Goal: Information Seeking & Learning: Check status

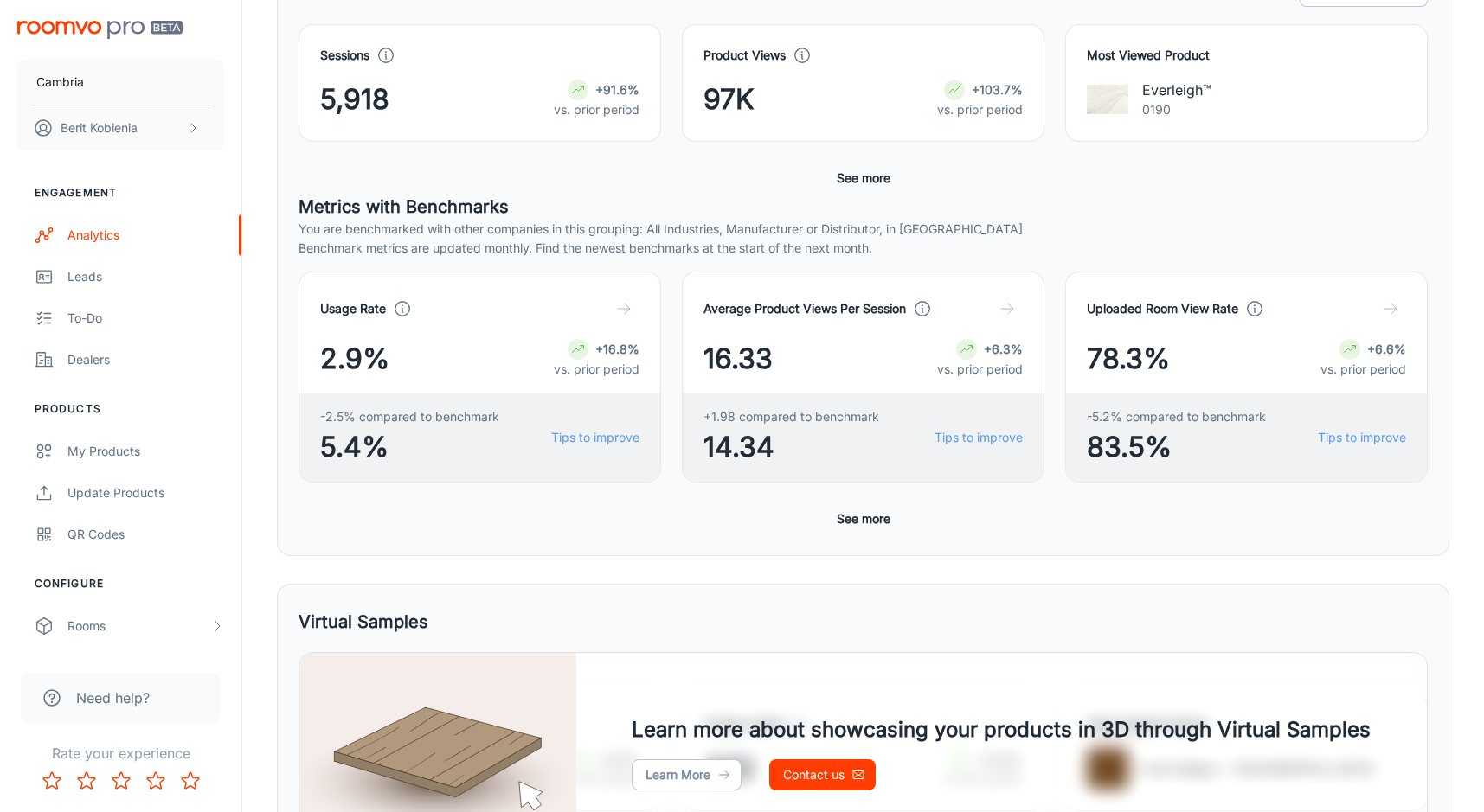
scroll to position [701, 0]
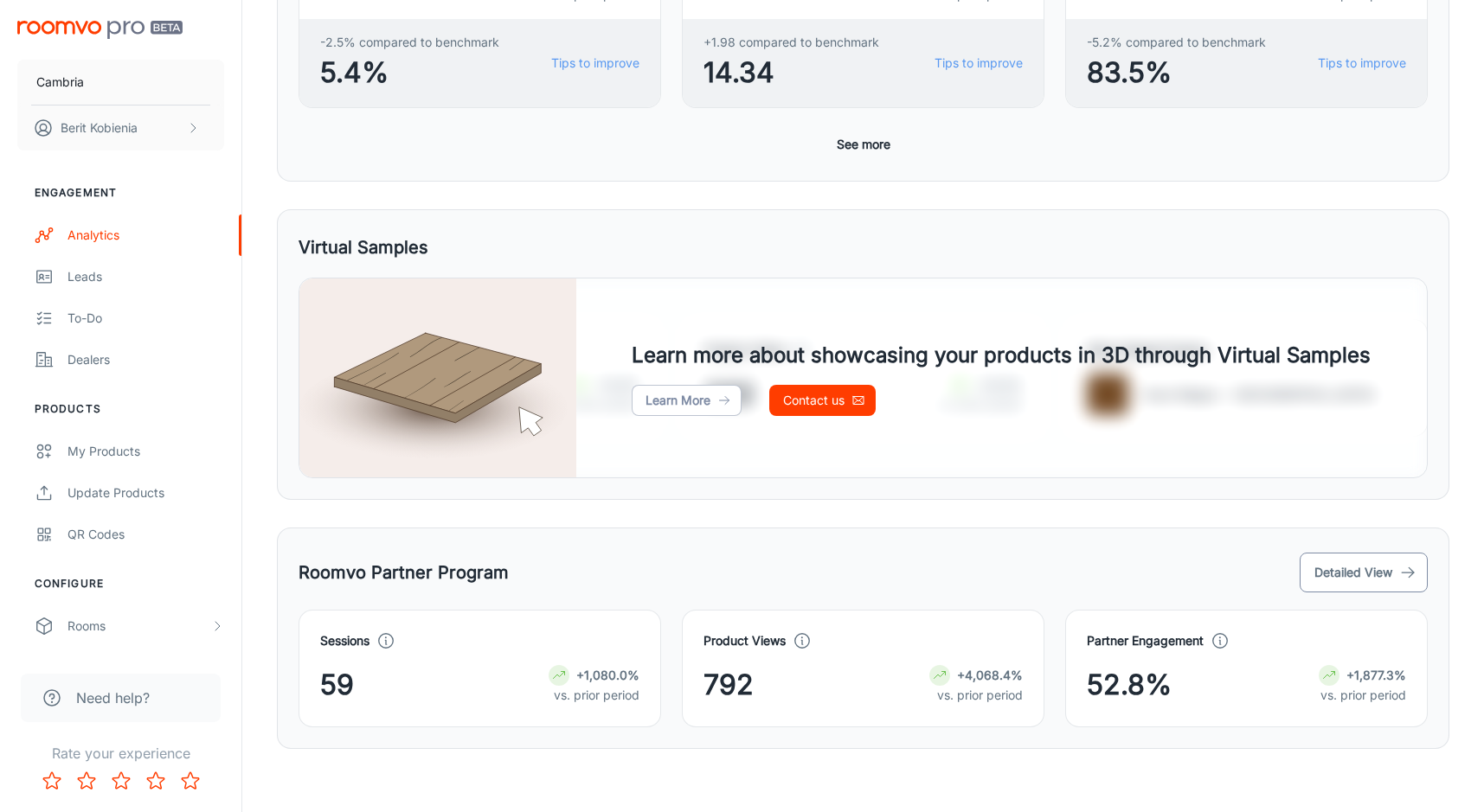
click at [1366, 580] on button "Detailed View" at bounding box center [1363, 573] width 128 height 40
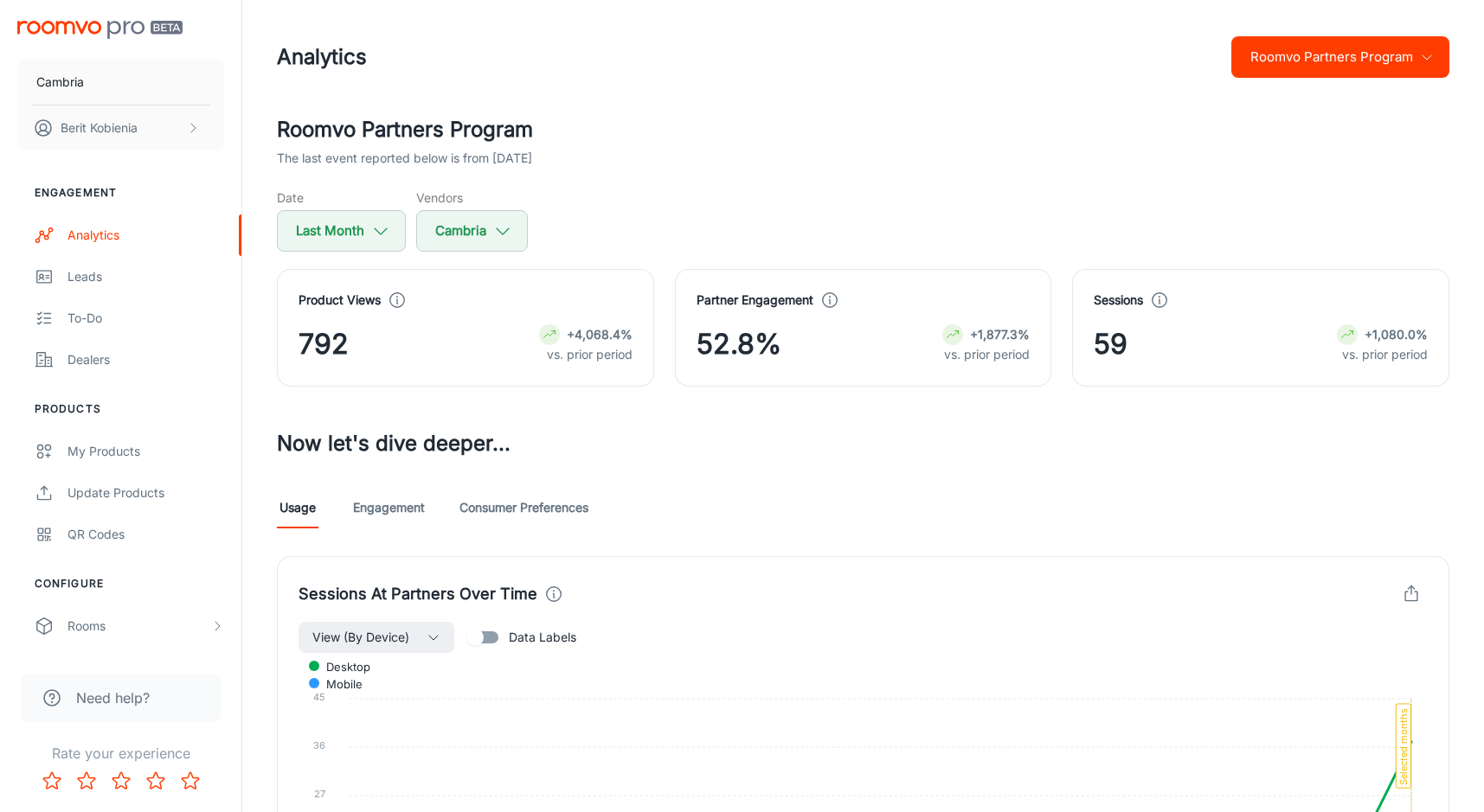
click at [408, 503] on link "Engagement" at bounding box center [389, 507] width 72 height 41
click at [1407, 73] on button "Roomvo Partners Program" at bounding box center [1340, 57] width 218 height 41
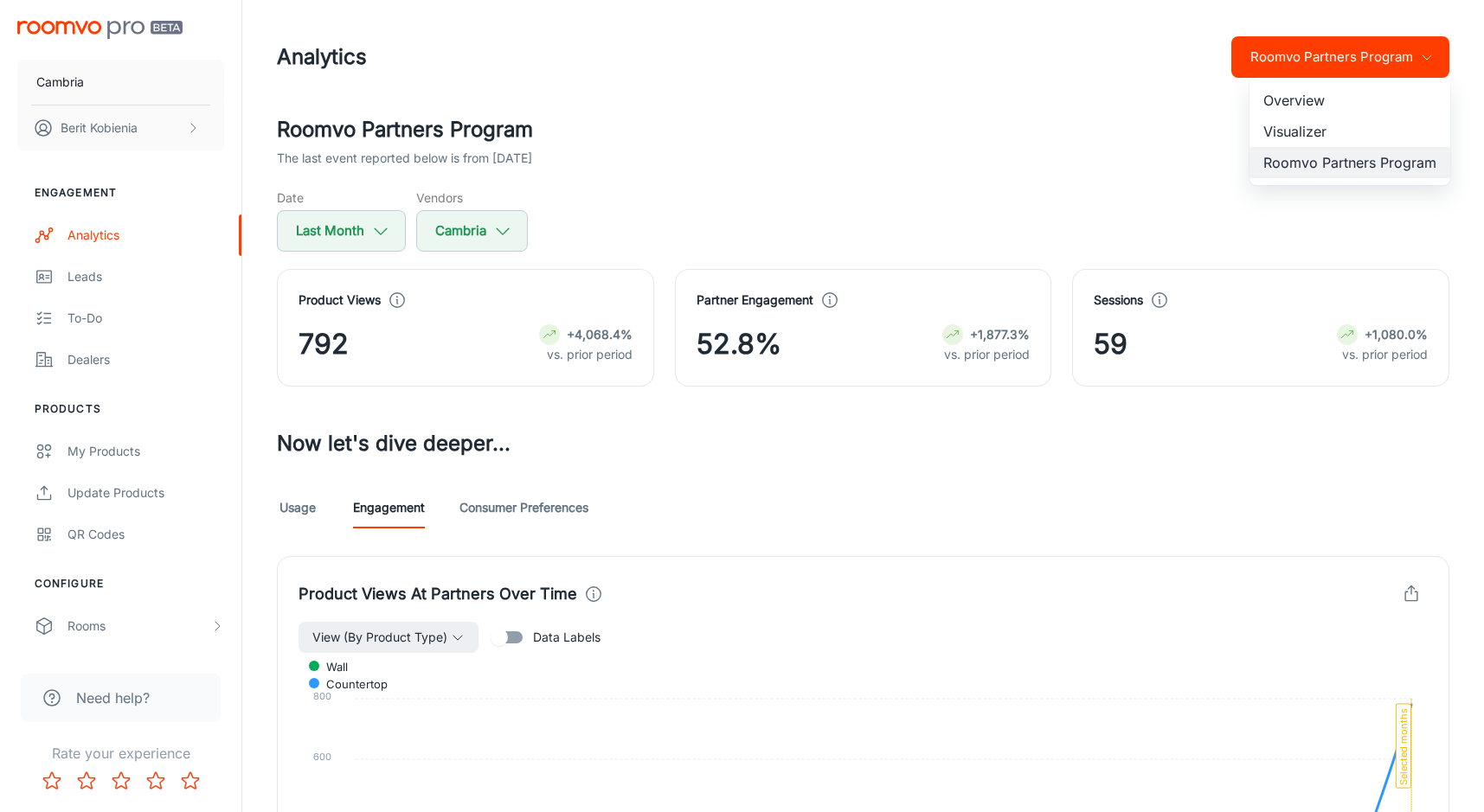
click at [1346, 124] on li "Visualizer" at bounding box center [1349, 132] width 201 height 31
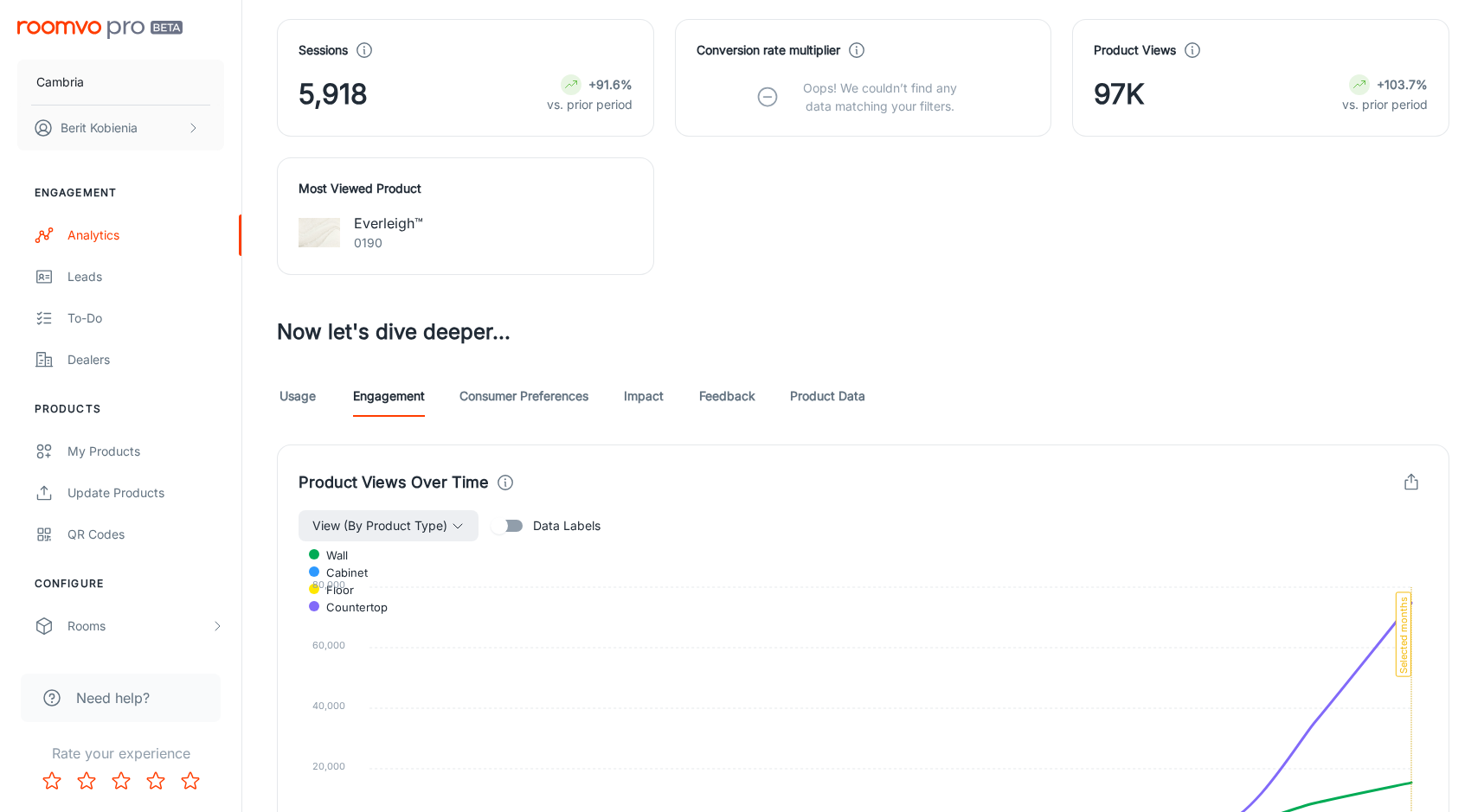
scroll to position [666, 0]
click at [749, 393] on link "Feedback" at bounding box center [727, 396] width 56 height 41
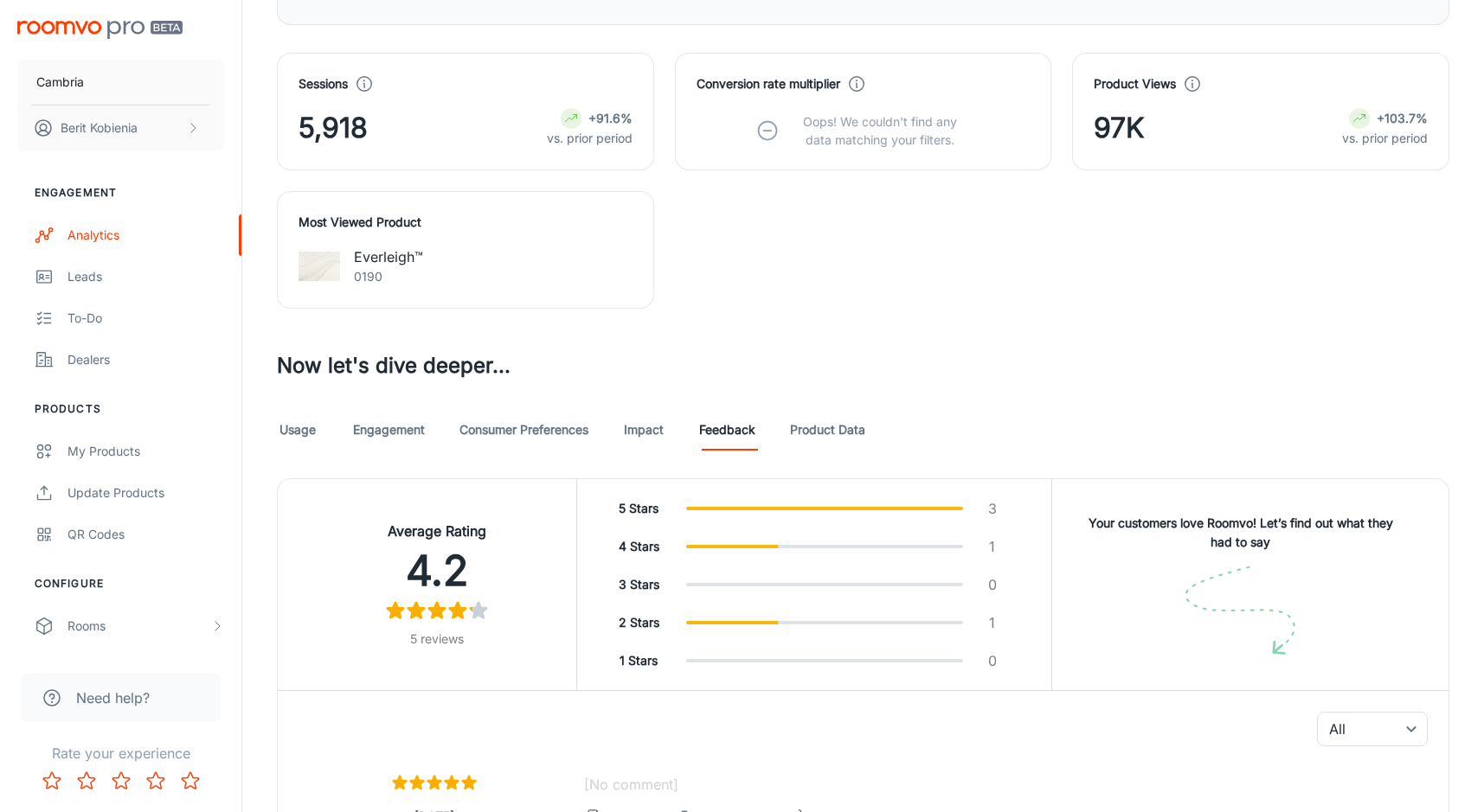
scroll to position [462, 0]
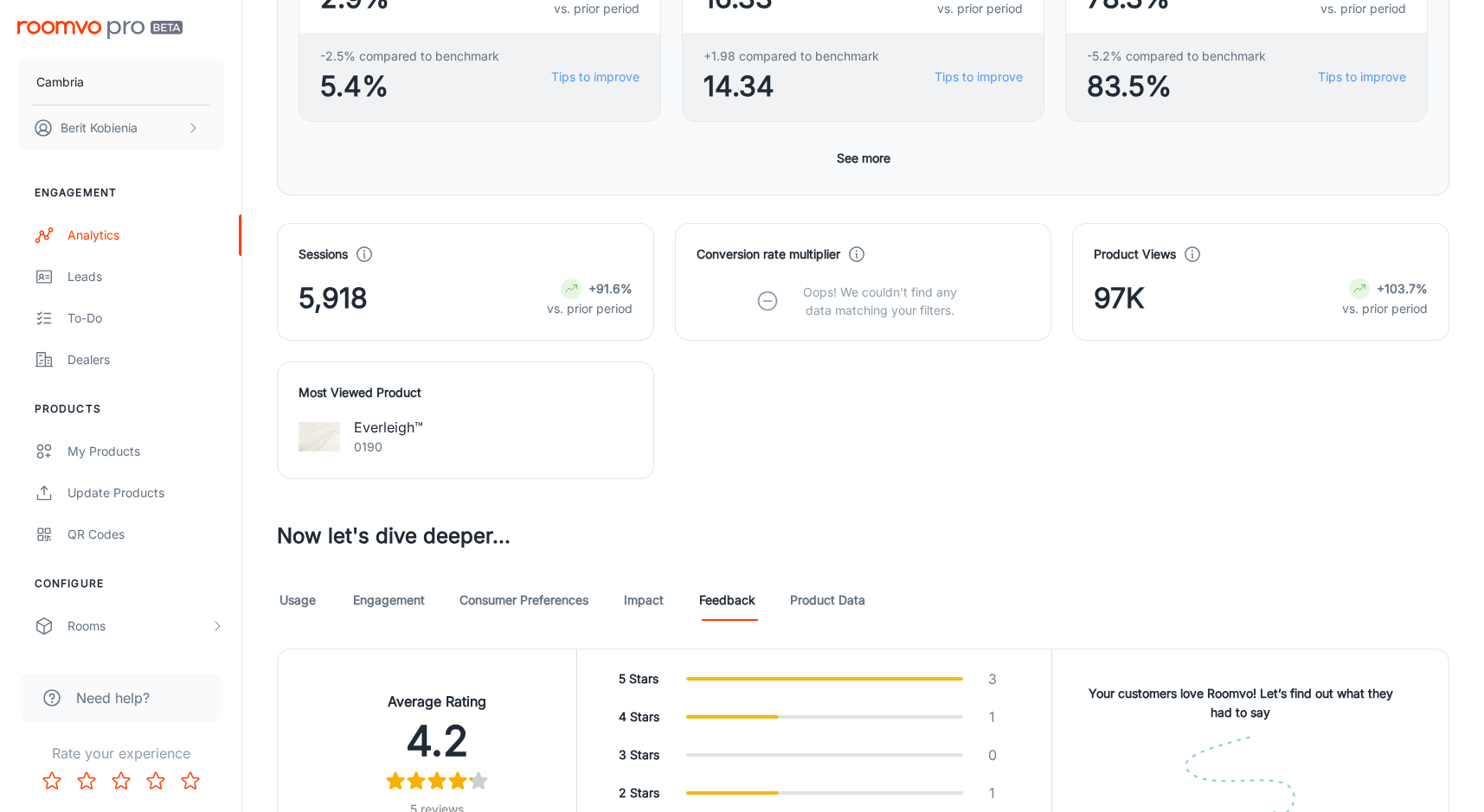
click at [514, 598] on link "Consumer Preferences" at bounding box center [523, 600] width 129 height 41
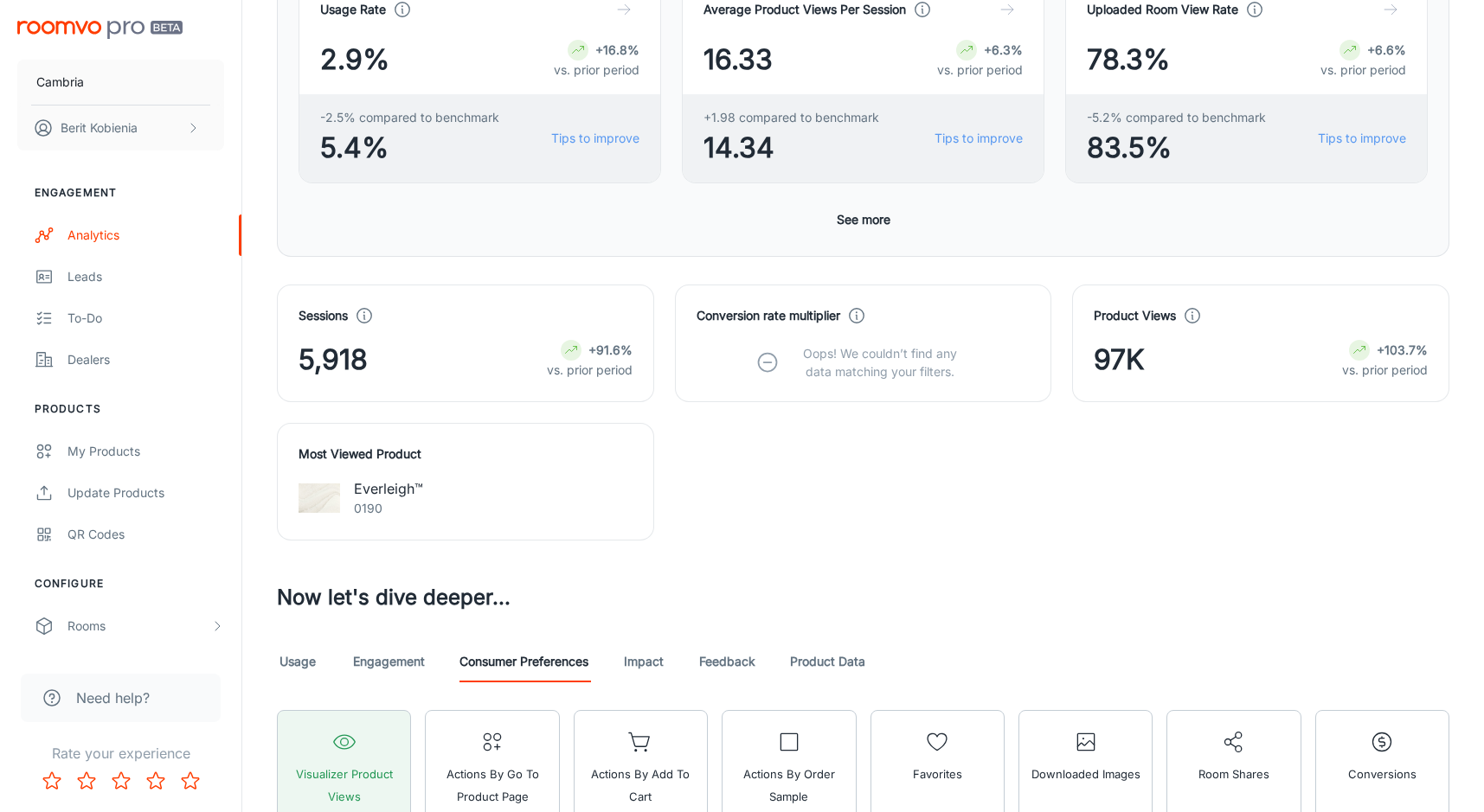
scroll to position [538, 0]
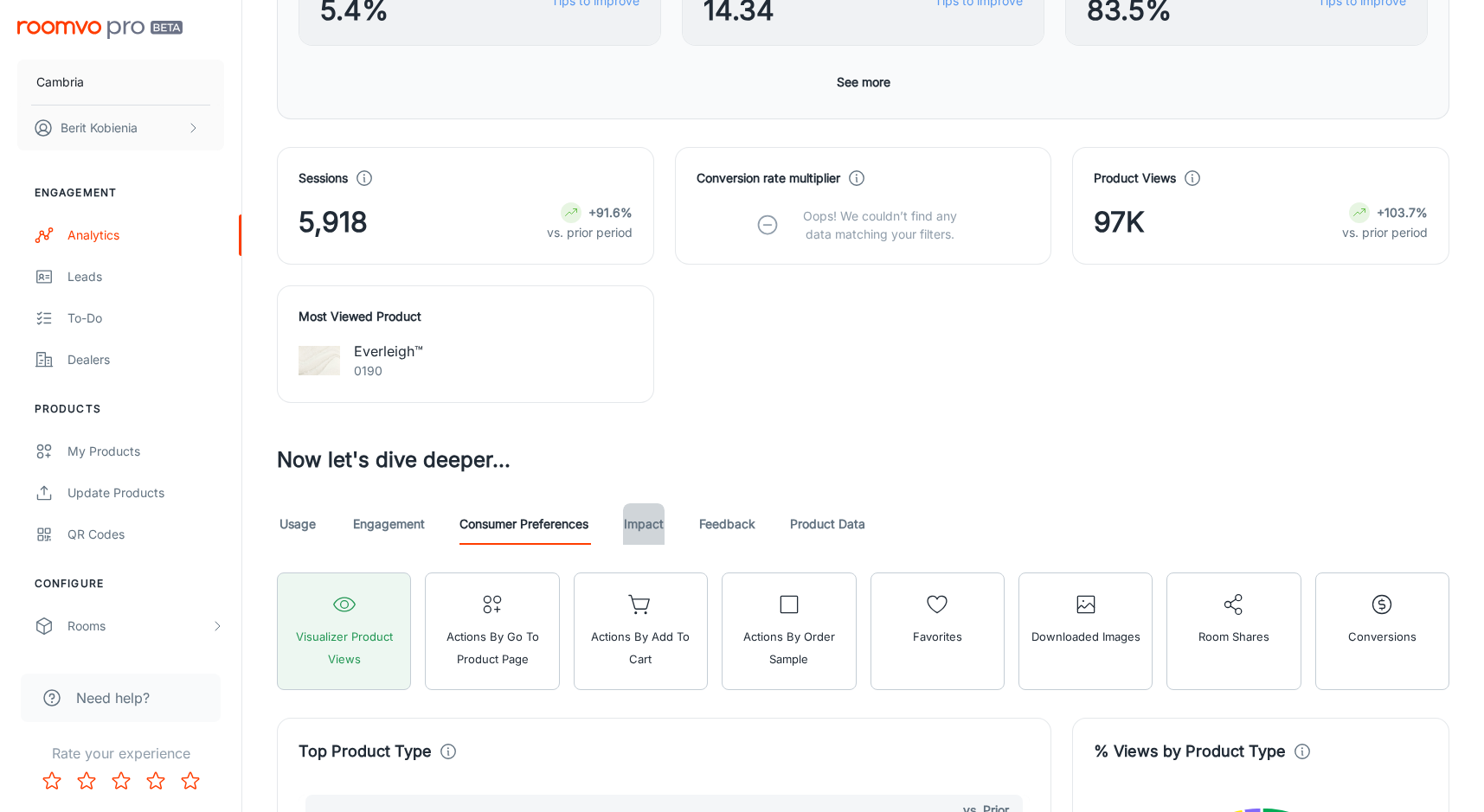
click at [656, 524] on link "Impact" at bounding box center [643, 524] width 41 height 41
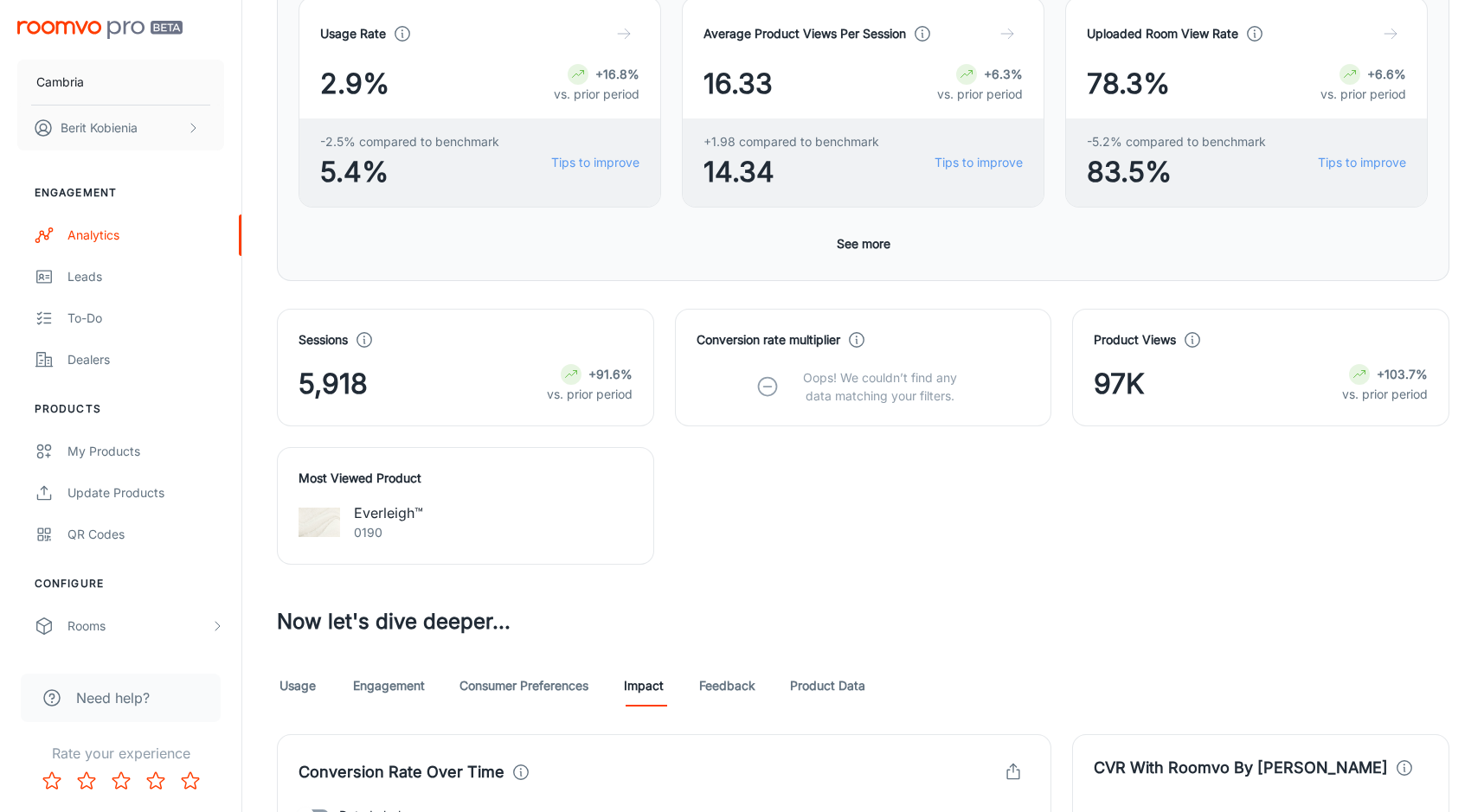
scroll to position [580, 0]
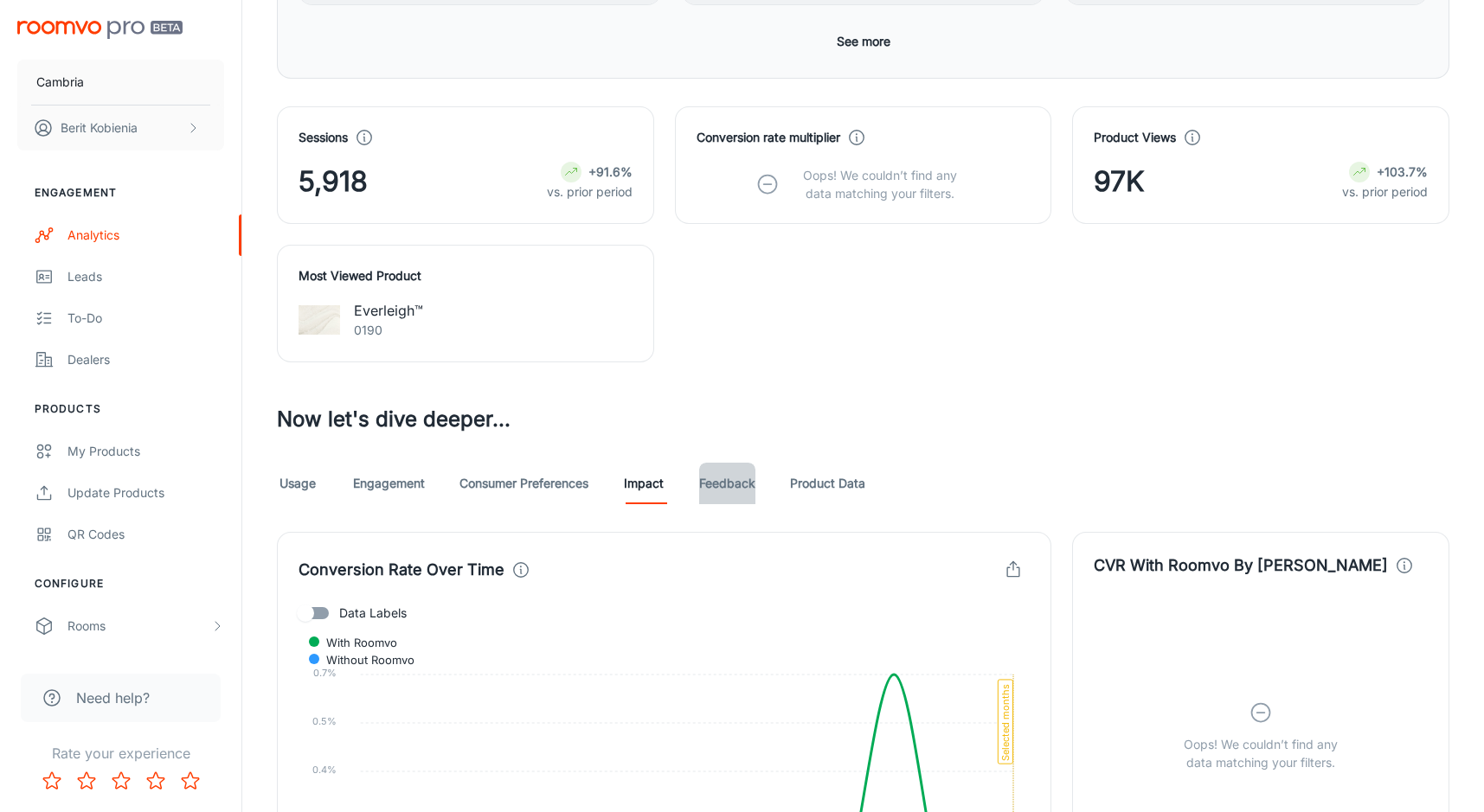
click at [709, 478] on link "Feedback" at bounding box center [727, 482] width 56 height 41
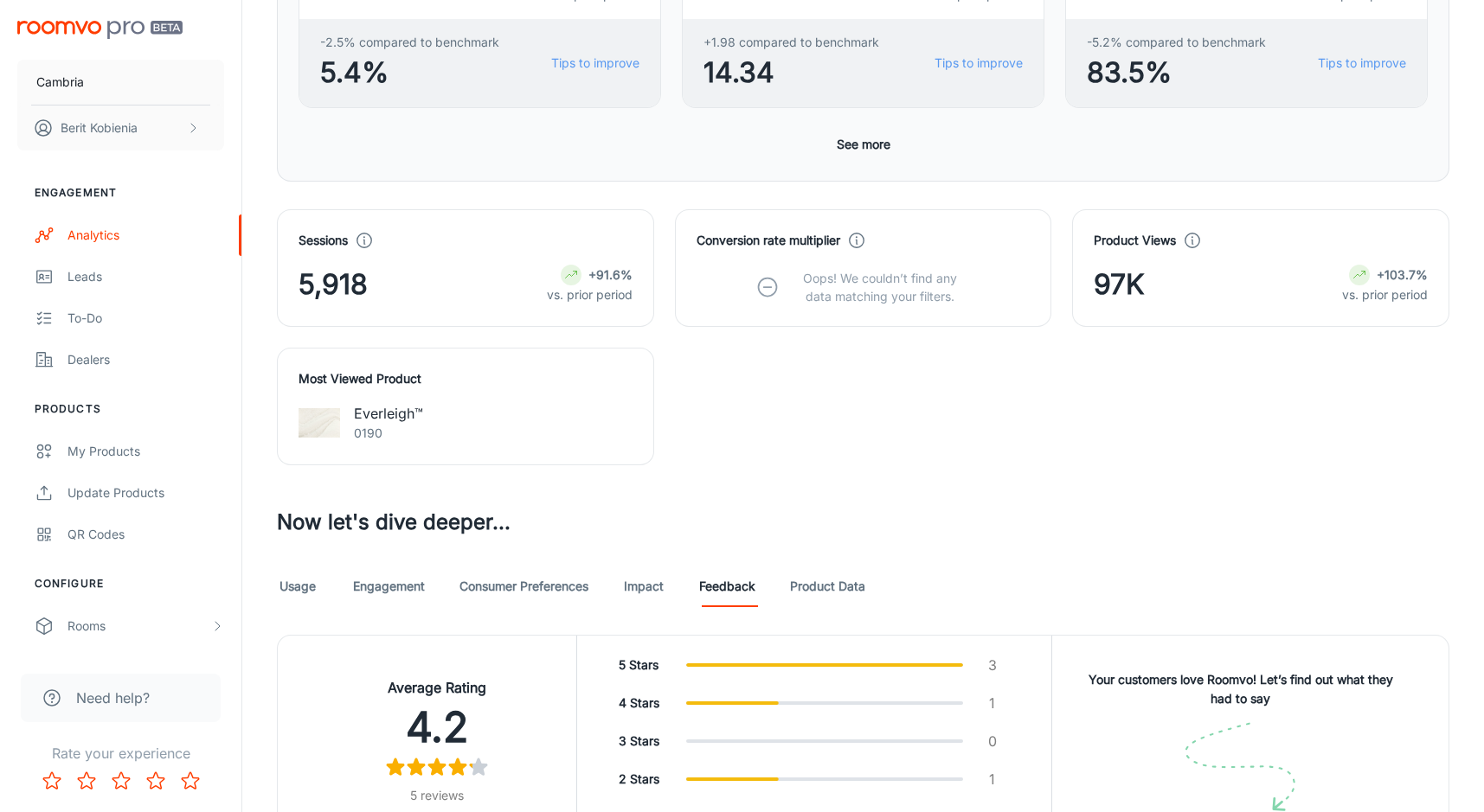
scroll to position [478, 0]
click at [640, 575] on link "Impact" at bounding box center [643, 584] width 41 height 41
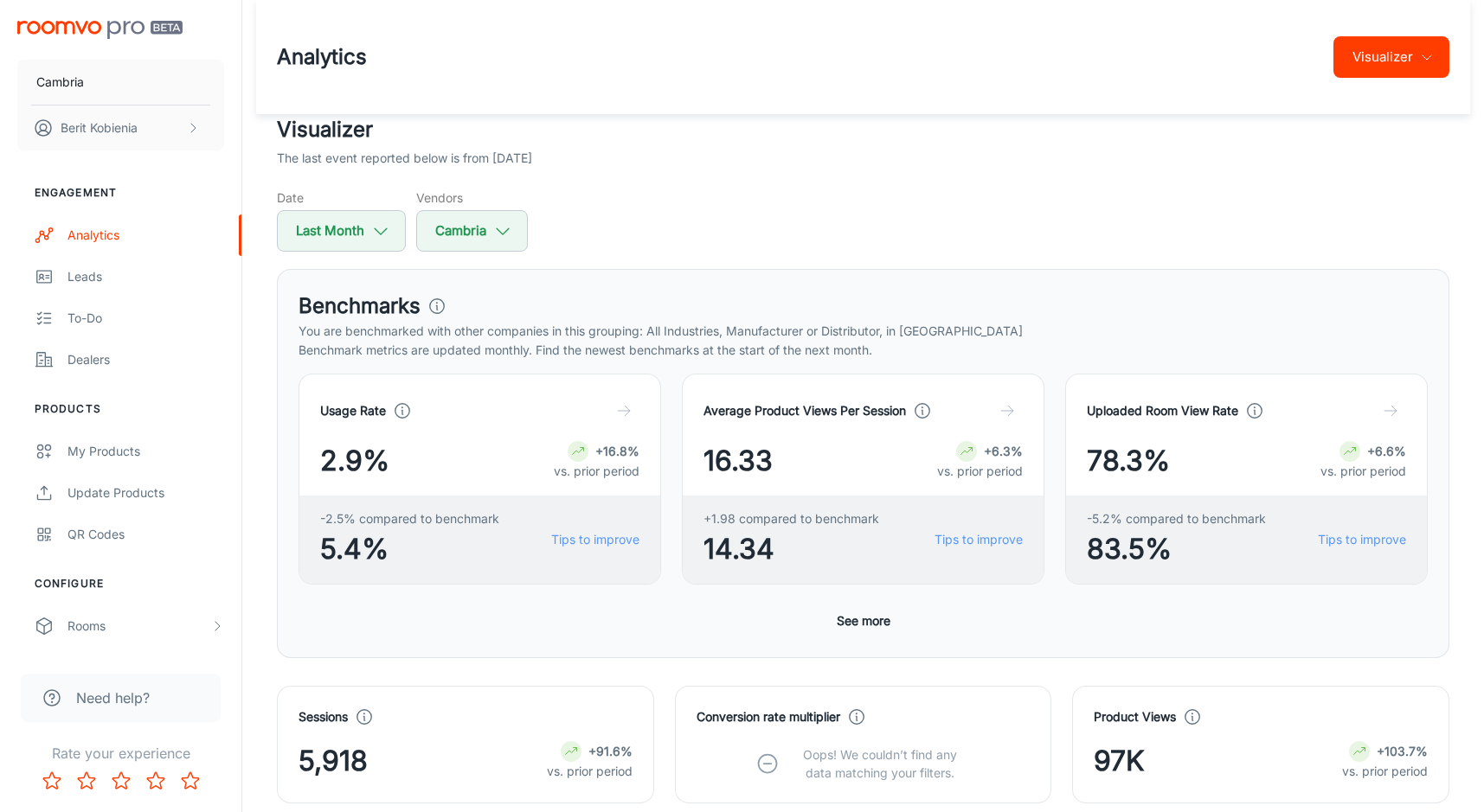
scroll to position [65, 0]
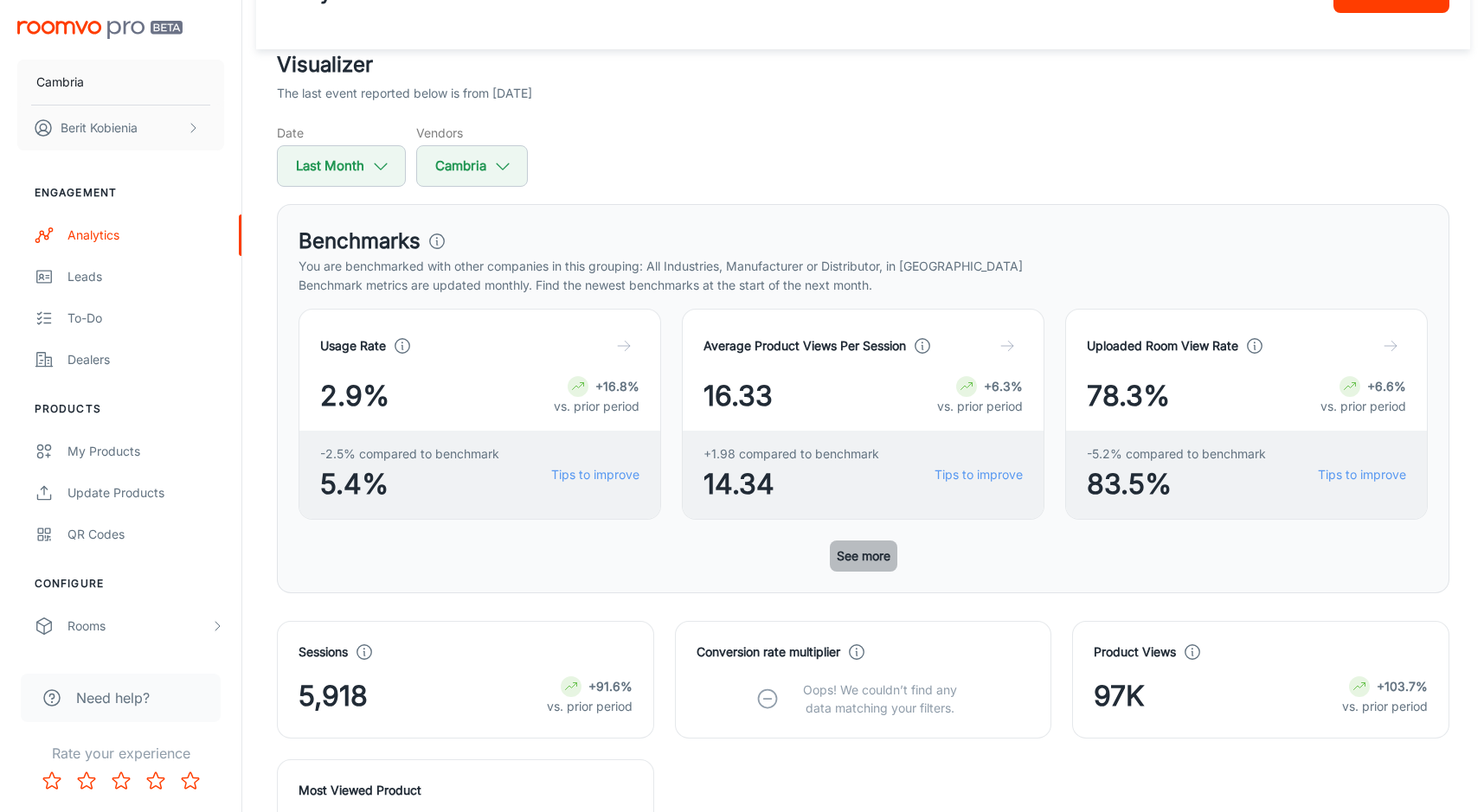
click at [854, 561] on button "See more" at bounding box center [863, 556] width 67 height 31
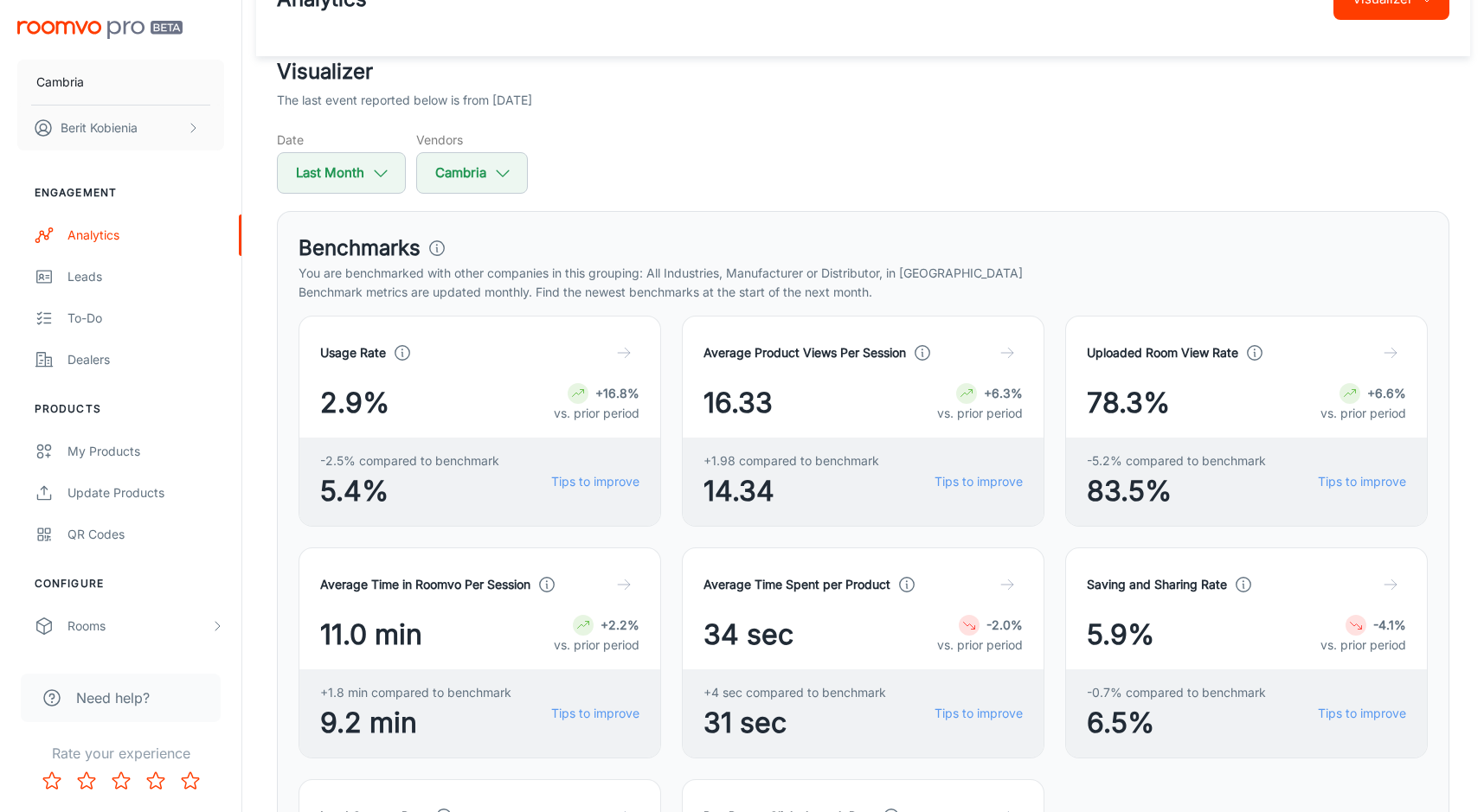
scroll to position [53, 0]
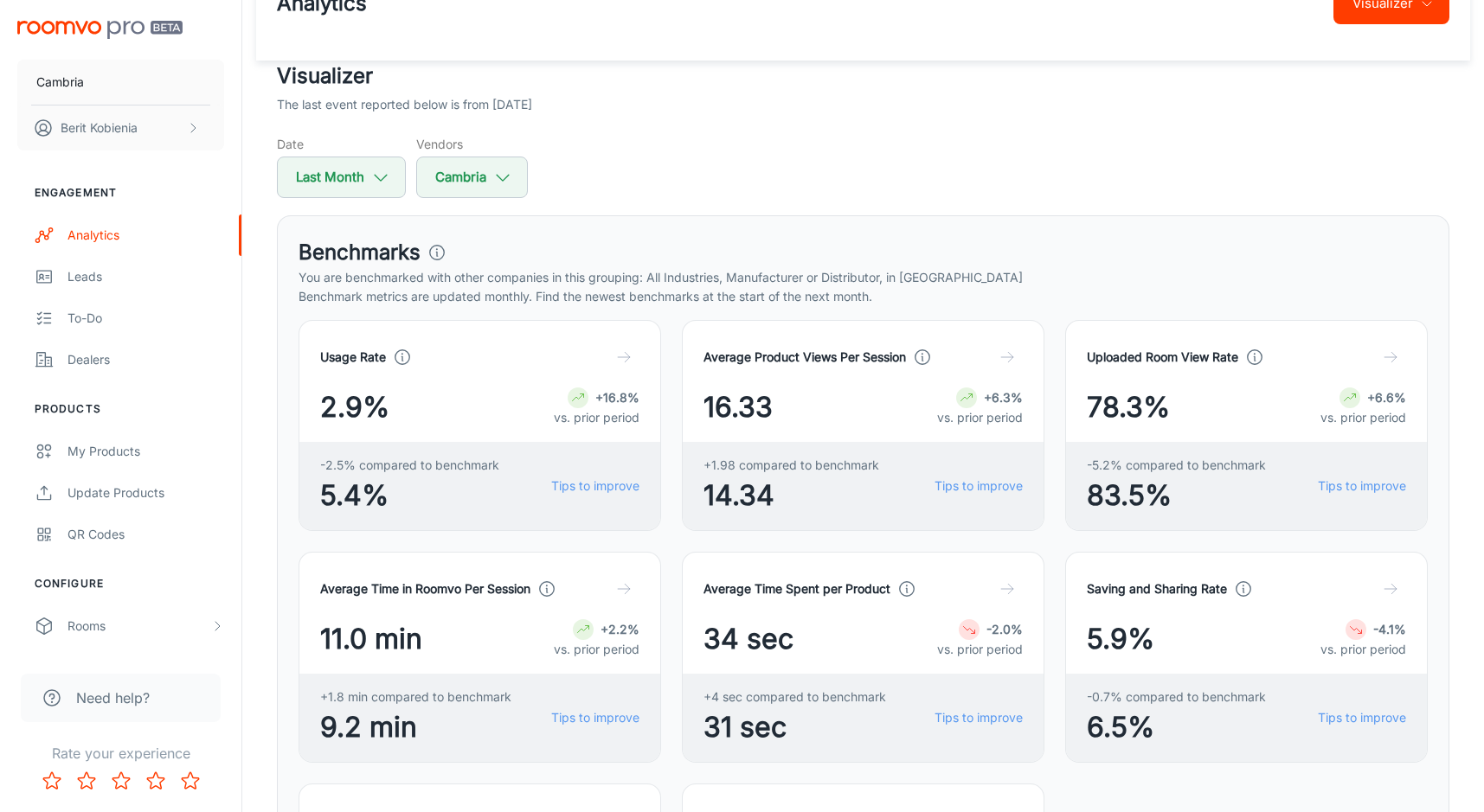
click at [355, 152] on h5 "Date" at bounding box center [341, 143] width 129 height 18
select select "7"
select select "2025"
select select "7"
select select "2025"
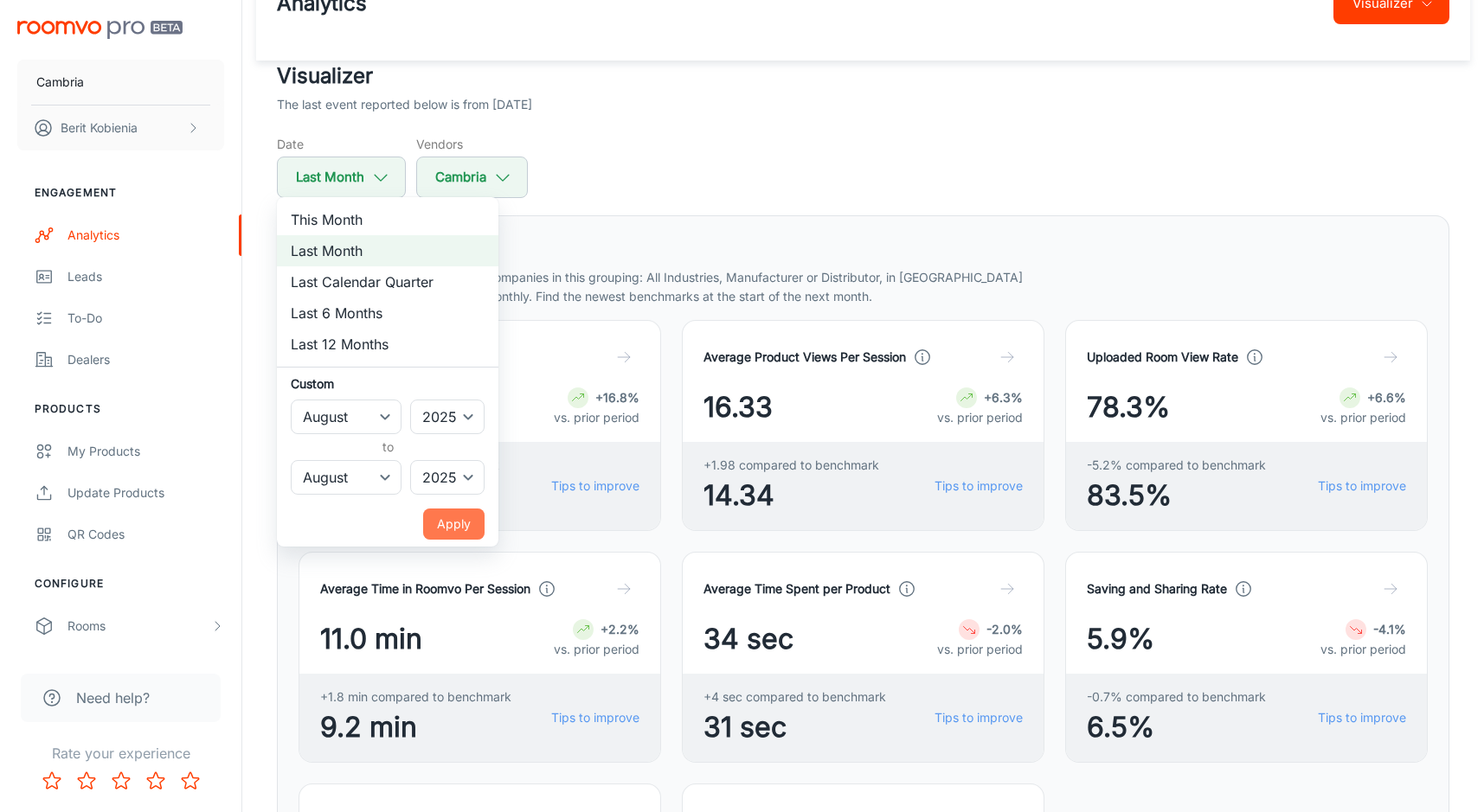
click at [462, 520] on button "Apply" at bounding box center [454, 524] width 61 height 31
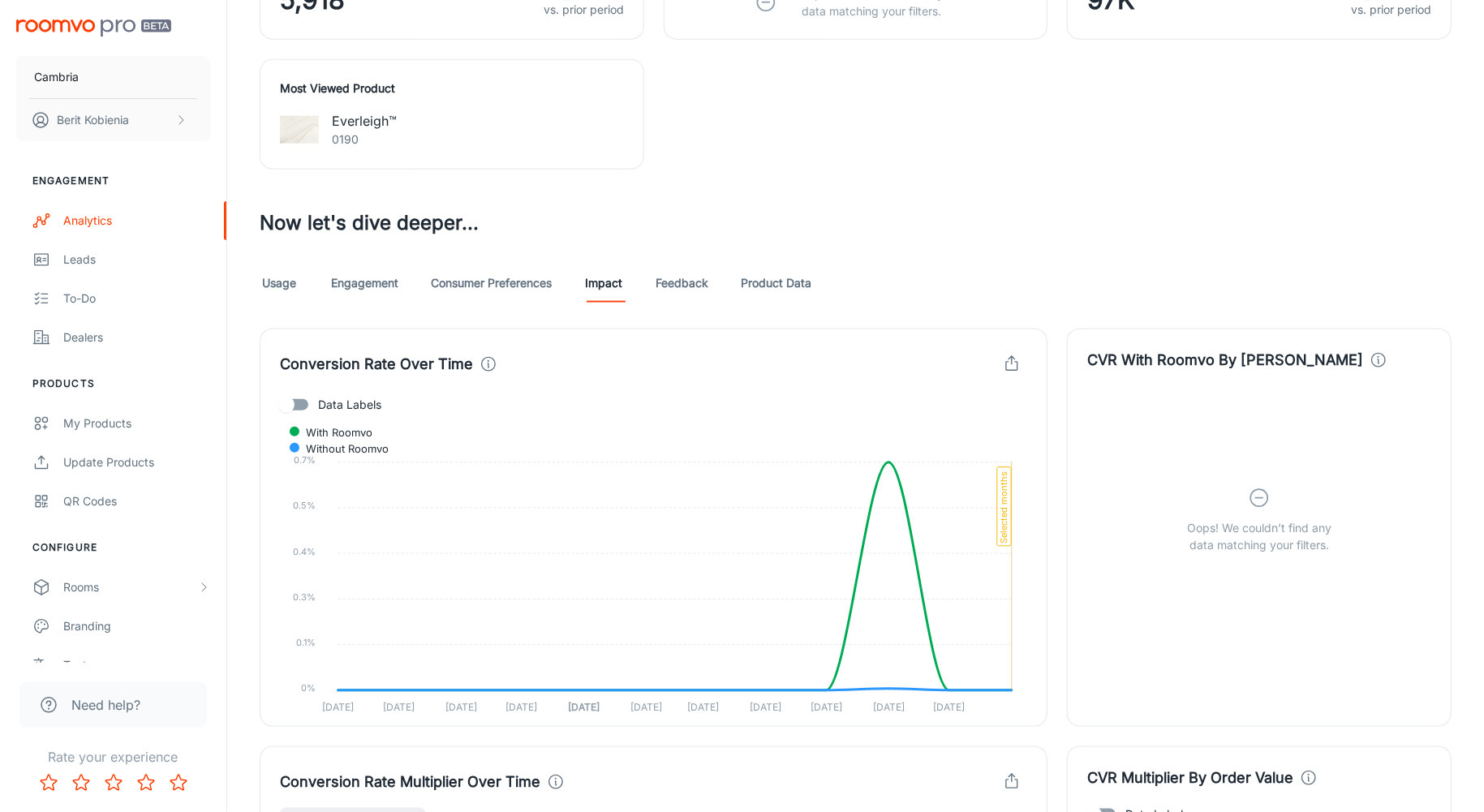
scroll to position [1147, 0]
click at [773, 265] on link "Product Data" at bounding box center [776, 284] width 71 height 39
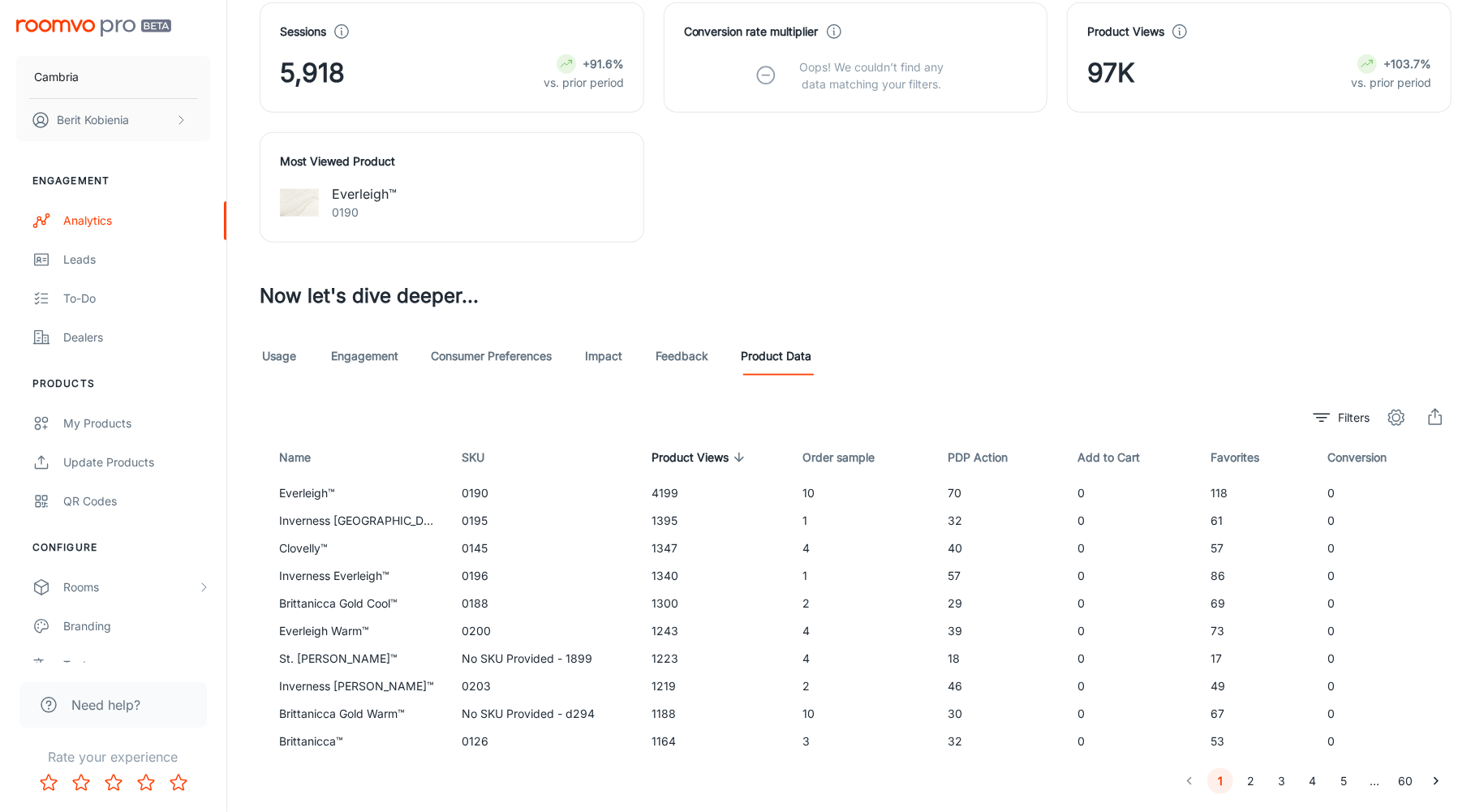
scroll to position [1120, 0]
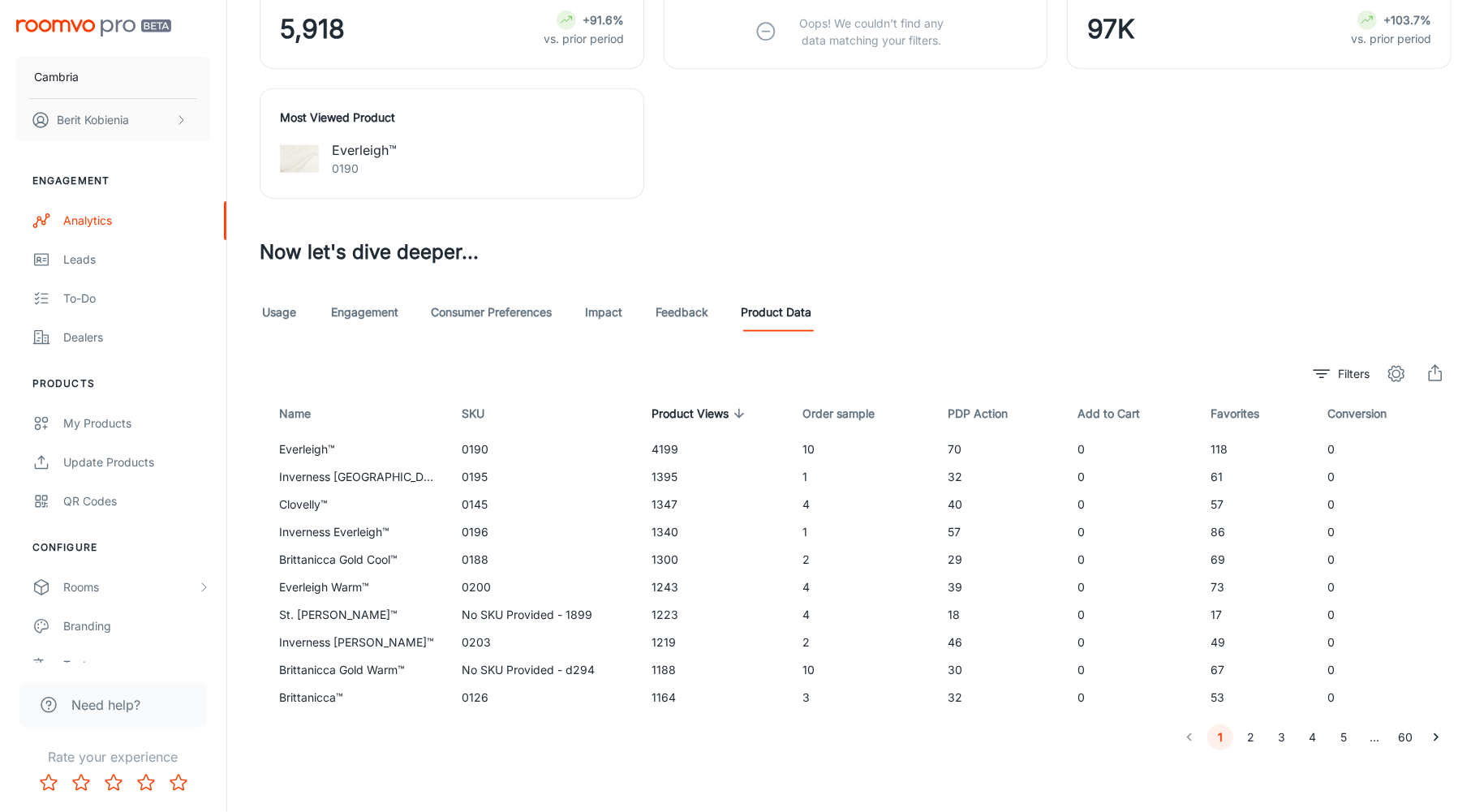
click at [384, 305] on link "Engagement" at bounding box center [365, 312] width 67 height 39
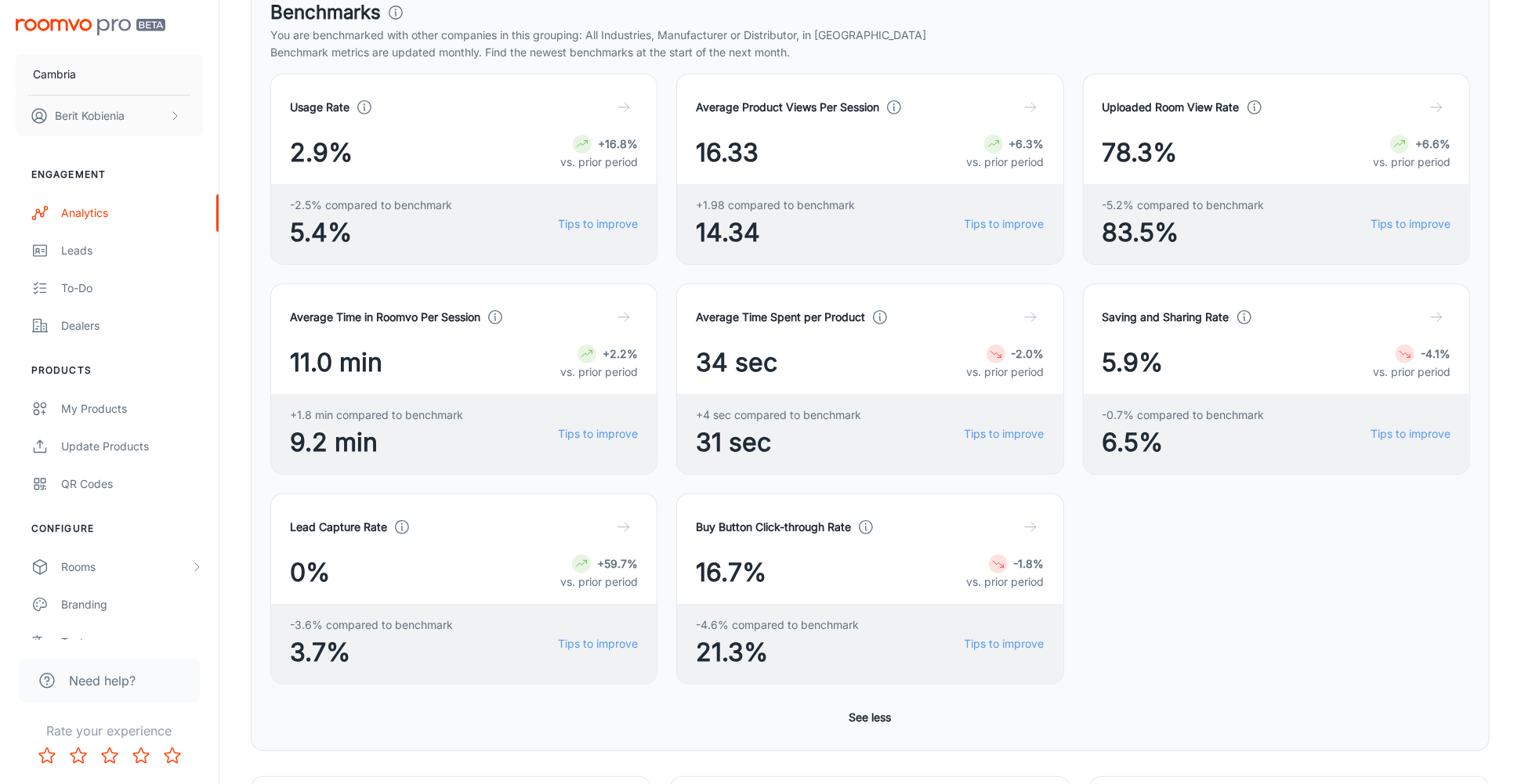
scroll to position [303, 0]
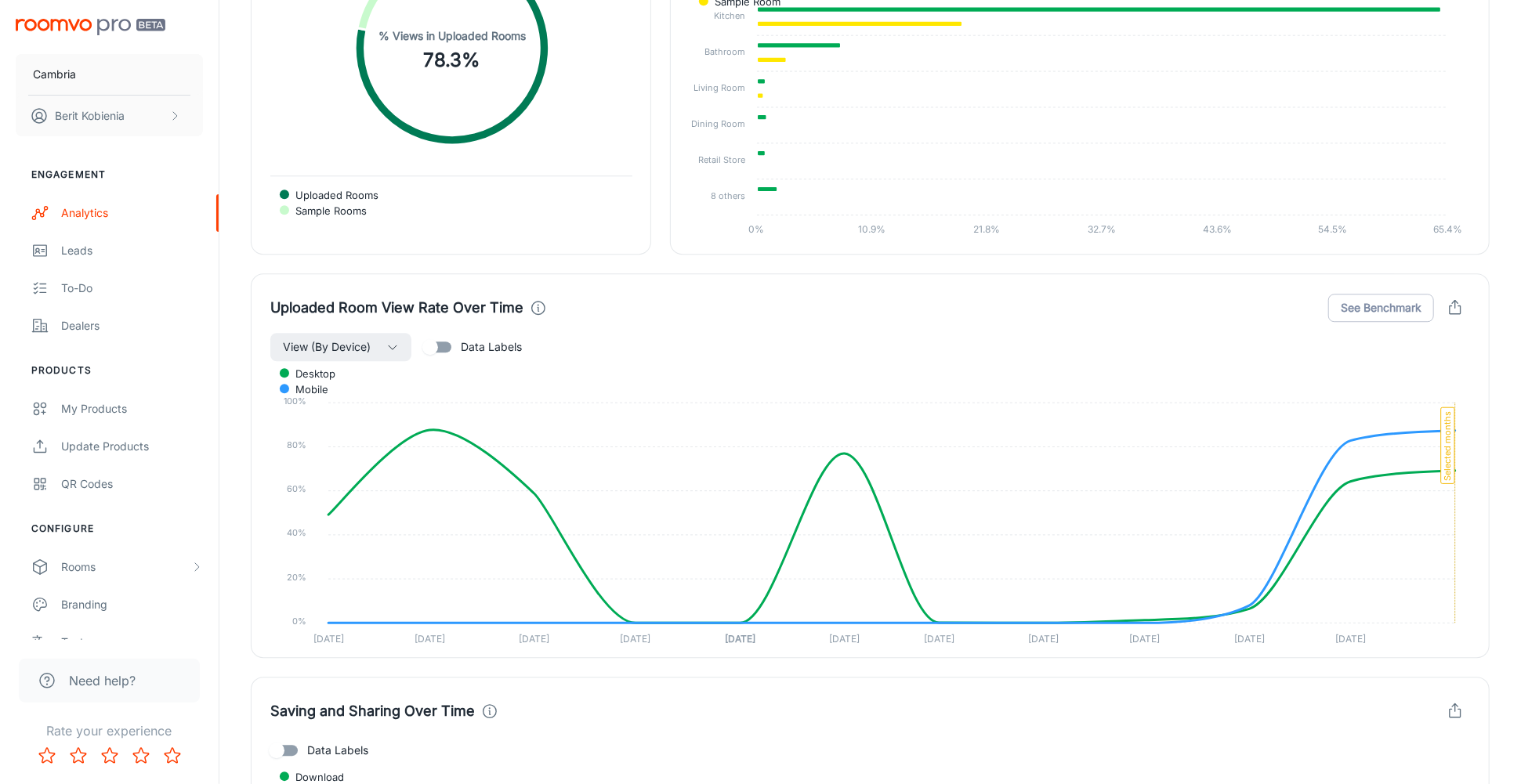
scroll to position [3202, 0]
